Goal: Transaction & Acquisition: Download file/media

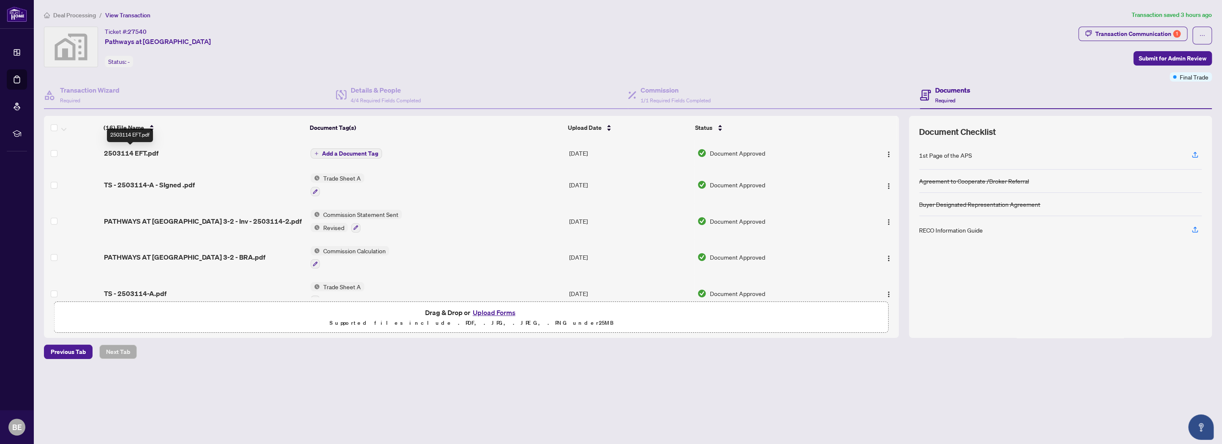
click at [142, 152] on span "2503114 EFT.pdf" at bounding box center [131, 153] width 55 height 10
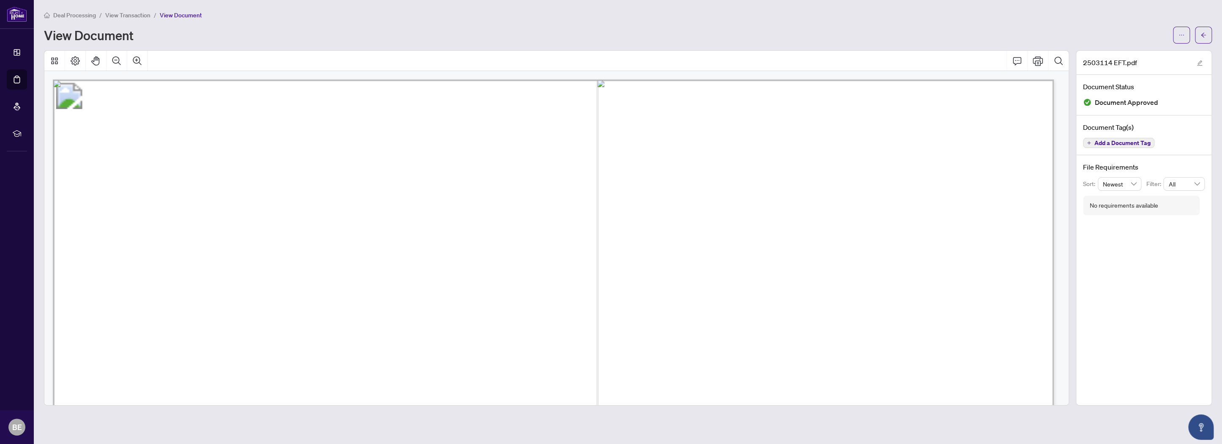
click at [138, 13] on span "View Transaction" at bounding box center [127, 15] width 45 height 8
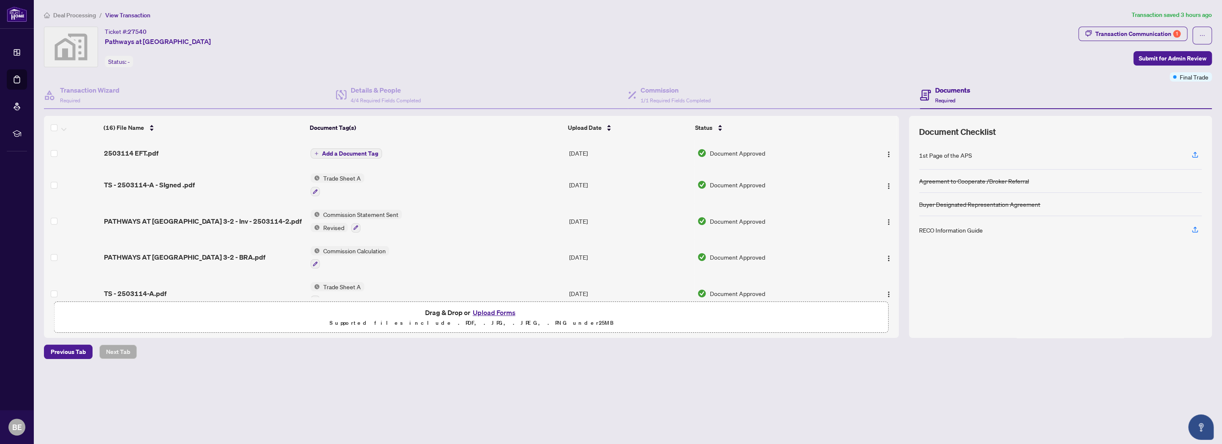
click at [136, 150] on span "2503114 EFT.pdf" at bounding box center [131, 153] width 55 height 10
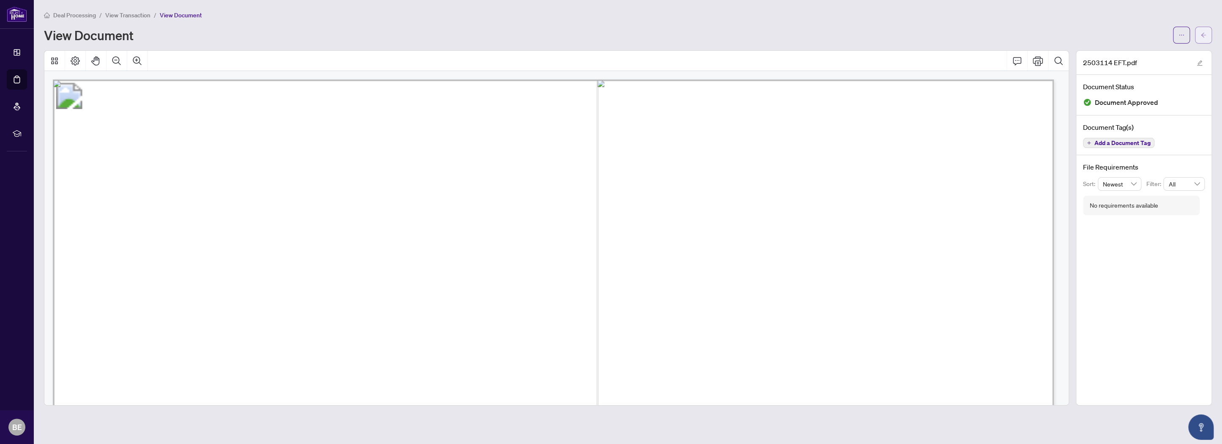
click at [1204, 32] on icon "arrow-left" at bounding box center [1204, 35] width 6 height 6
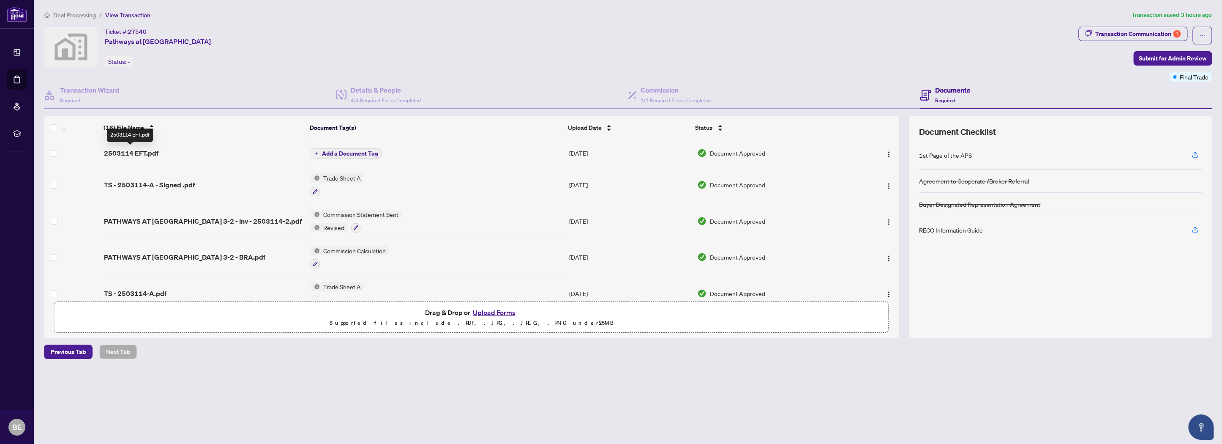
click at [125, 155] on span "2503114 EFT.pdf" at bounding box center [131, 153] width 55 height 10
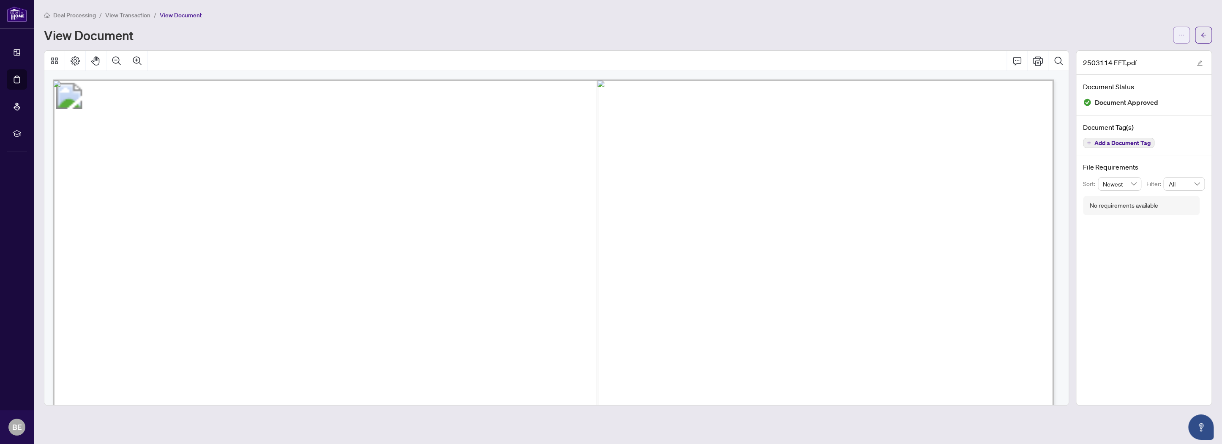
click at [1179, 33] on icon "ellipsis" at bounding box center [1182, 35] width 6 height 6
click at [1150, 47] on li "Download" at bounding box center [1151, 53] width 74 height 14
